Goal: Task Accomplishment & Management: Manage account settings

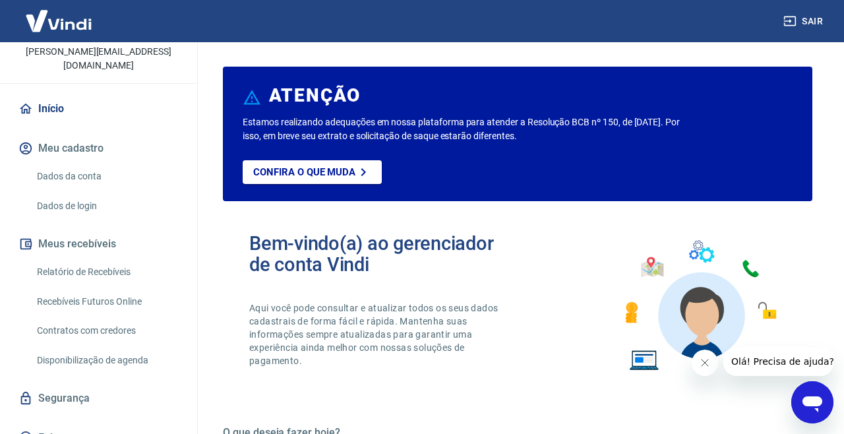
scroll to position [104, 0]
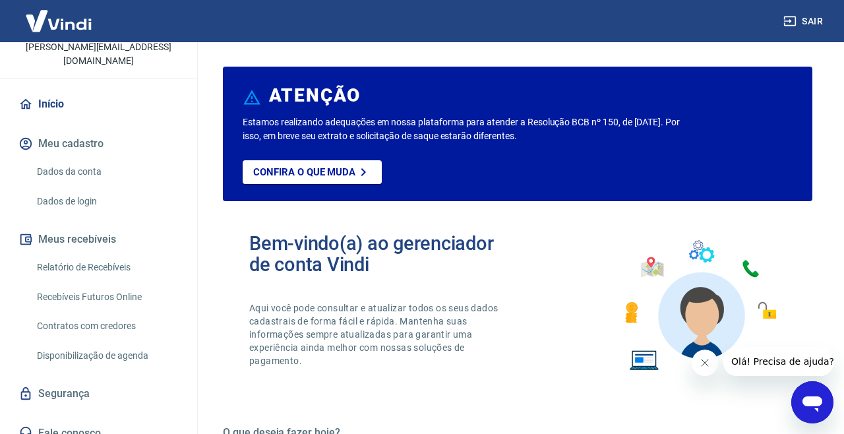
click at [142, 254] on link "Relatório de Recebíveis" at bounding box center [107, 267] width 150 height 27
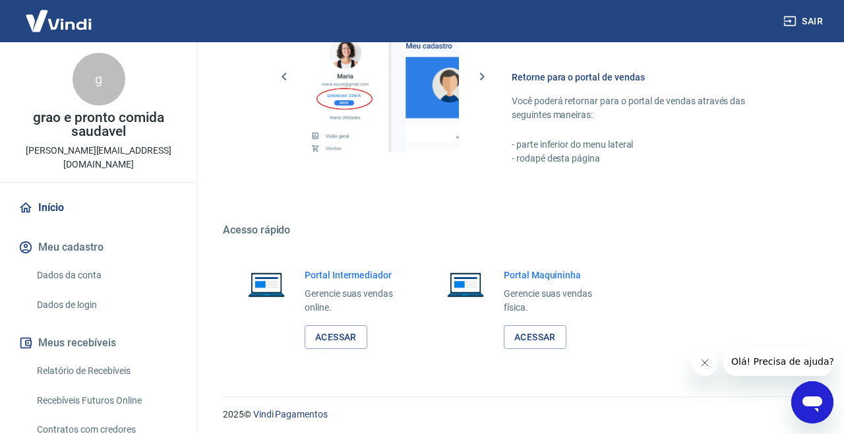
scroll to position [785, 0]
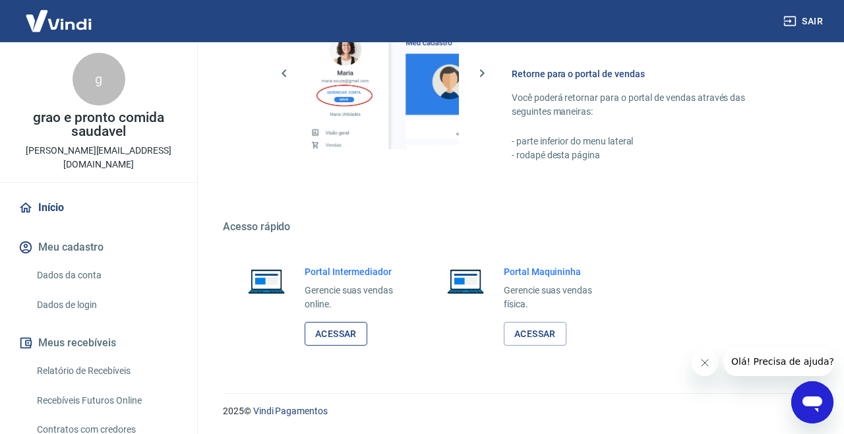
click at [345, 332] on link "Acessar" at bounding box center [336, 334] width 63 height 24
click at [93, 263] on link "Dados da conta" at bounding box center [107, 275] width 150 height 27
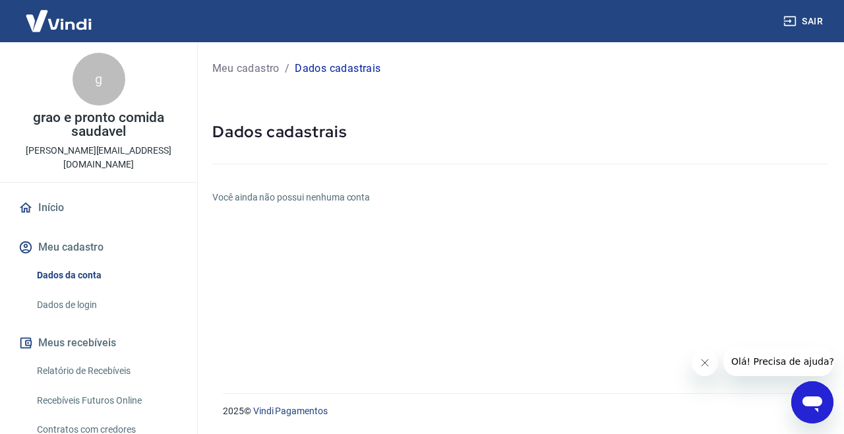
click at [805, 20] on button "Sair" at bounding box center [804, 21] width 47 height 24
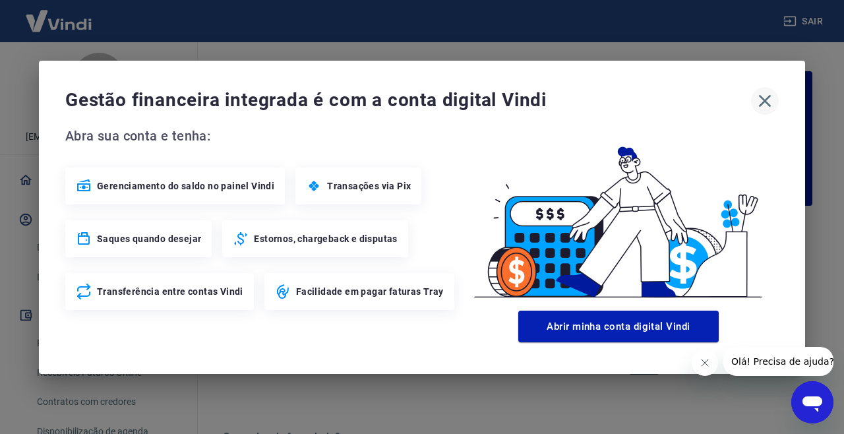
click at [763, 100] on icon "button" at bounding box center [764, 100] width 21 height 21
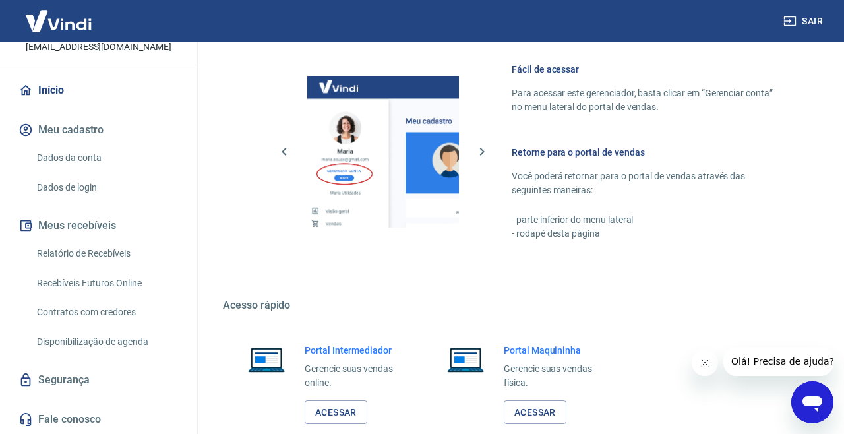
scroll to position [785, 0]
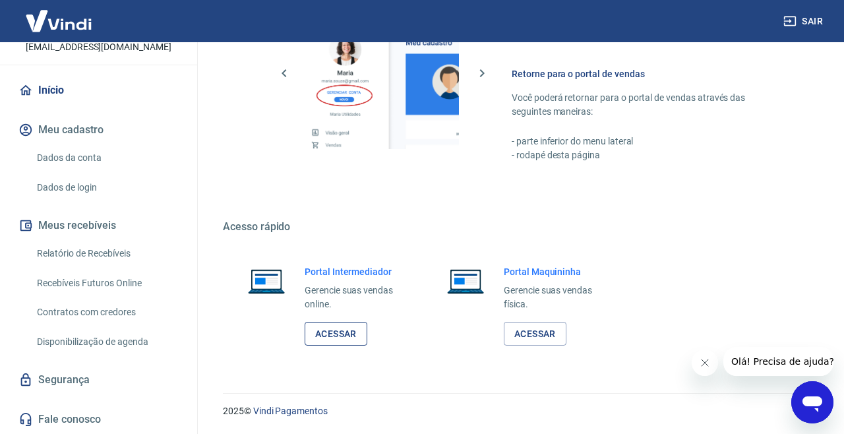
click at [332, 330] on link "Acessar" at bounding box center [336, 334] width 63 height 24
